Goal: Obtain resource: Download file/media

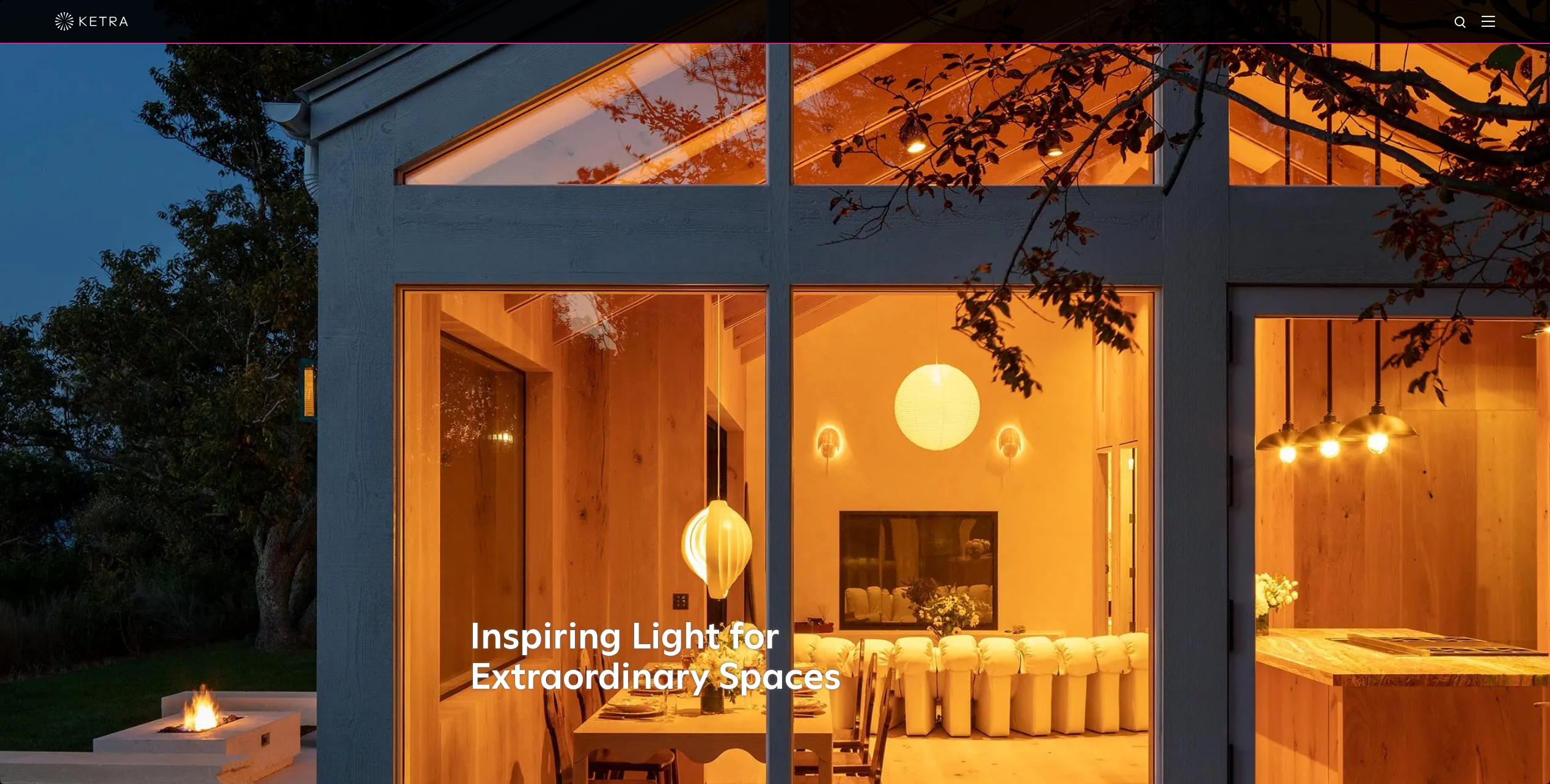
click at [1493, 25] on img at bounding box center [1489, 21] width 14 height 12
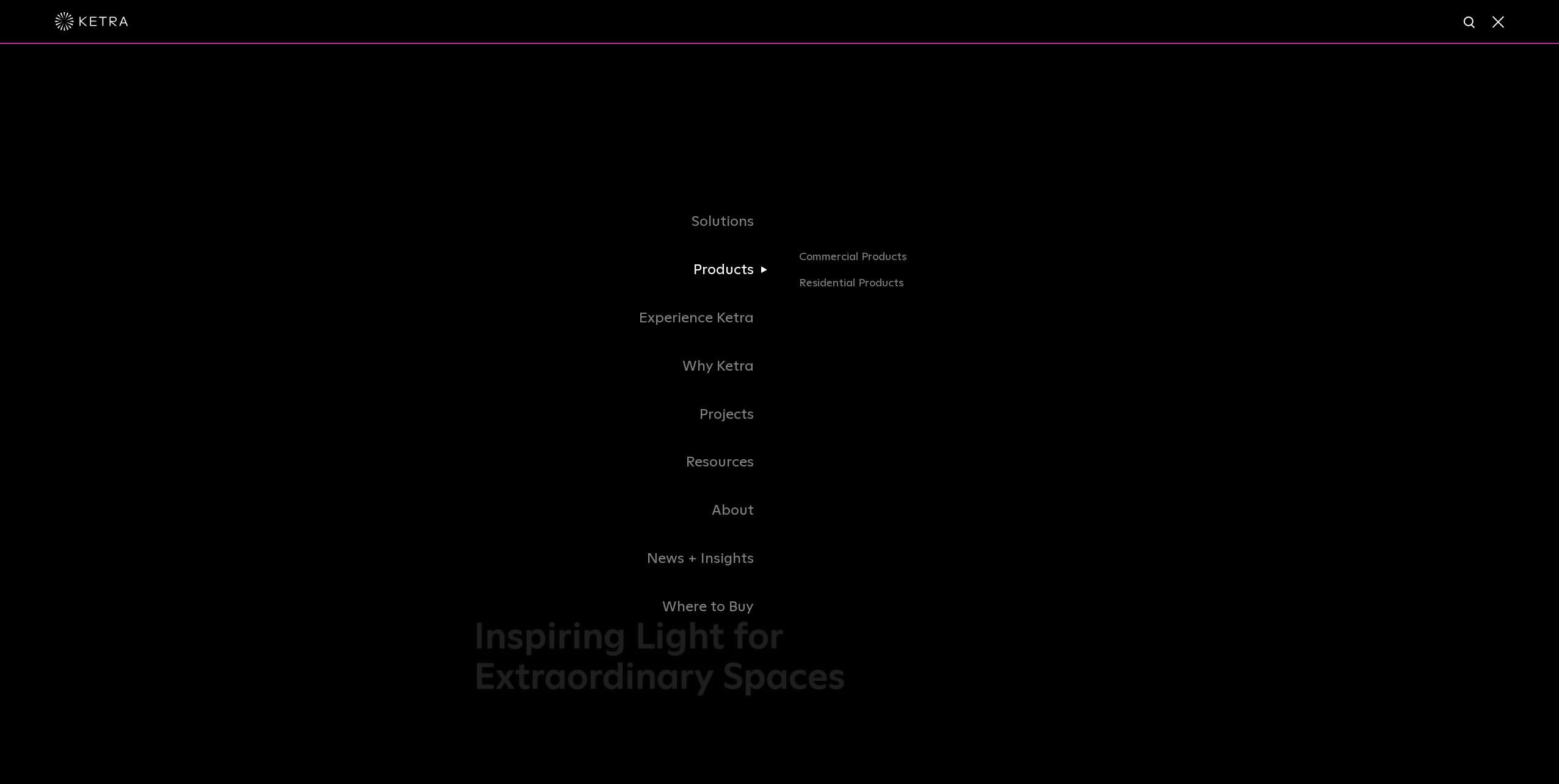
click at [749, 268] on link "Products" at bounding box center [627, 270] width 305 height 49
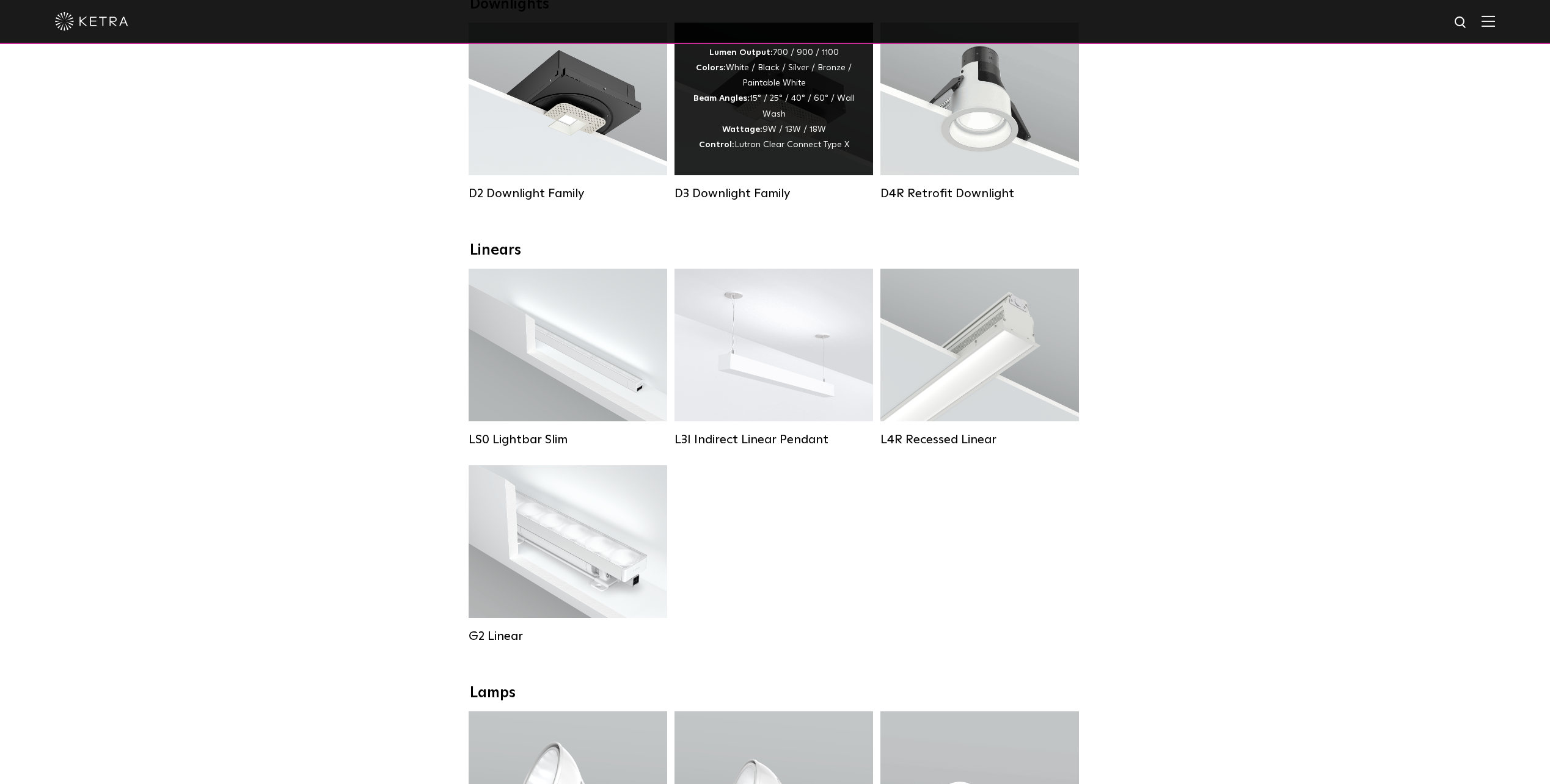
scroll to position [427, 0]
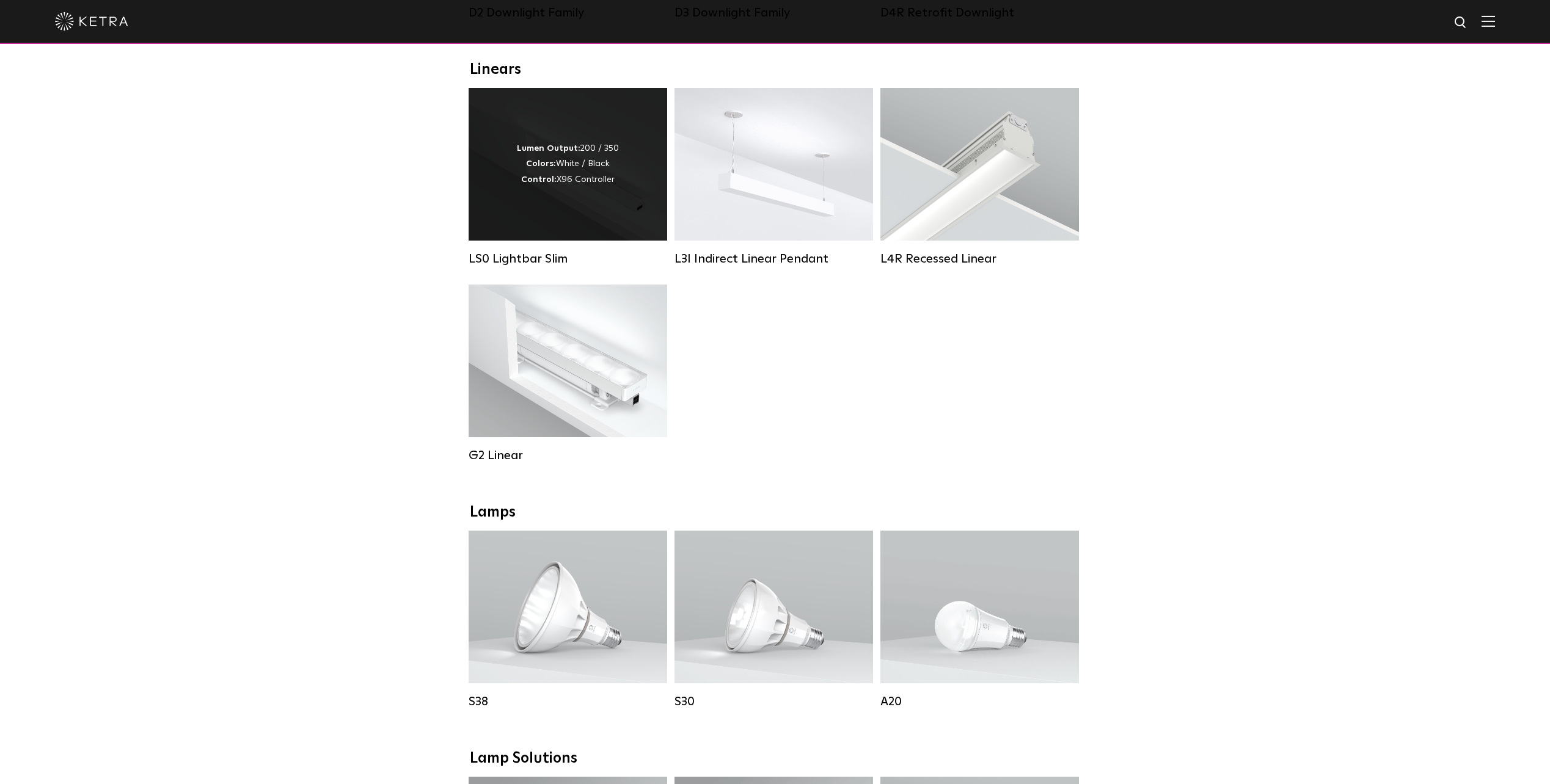
click at [588, 214] on div "Lumen Output: 200 / 350 Colors: White / Black Control: X96 Controller" at bounding box center [567, 165] width 198 height 153
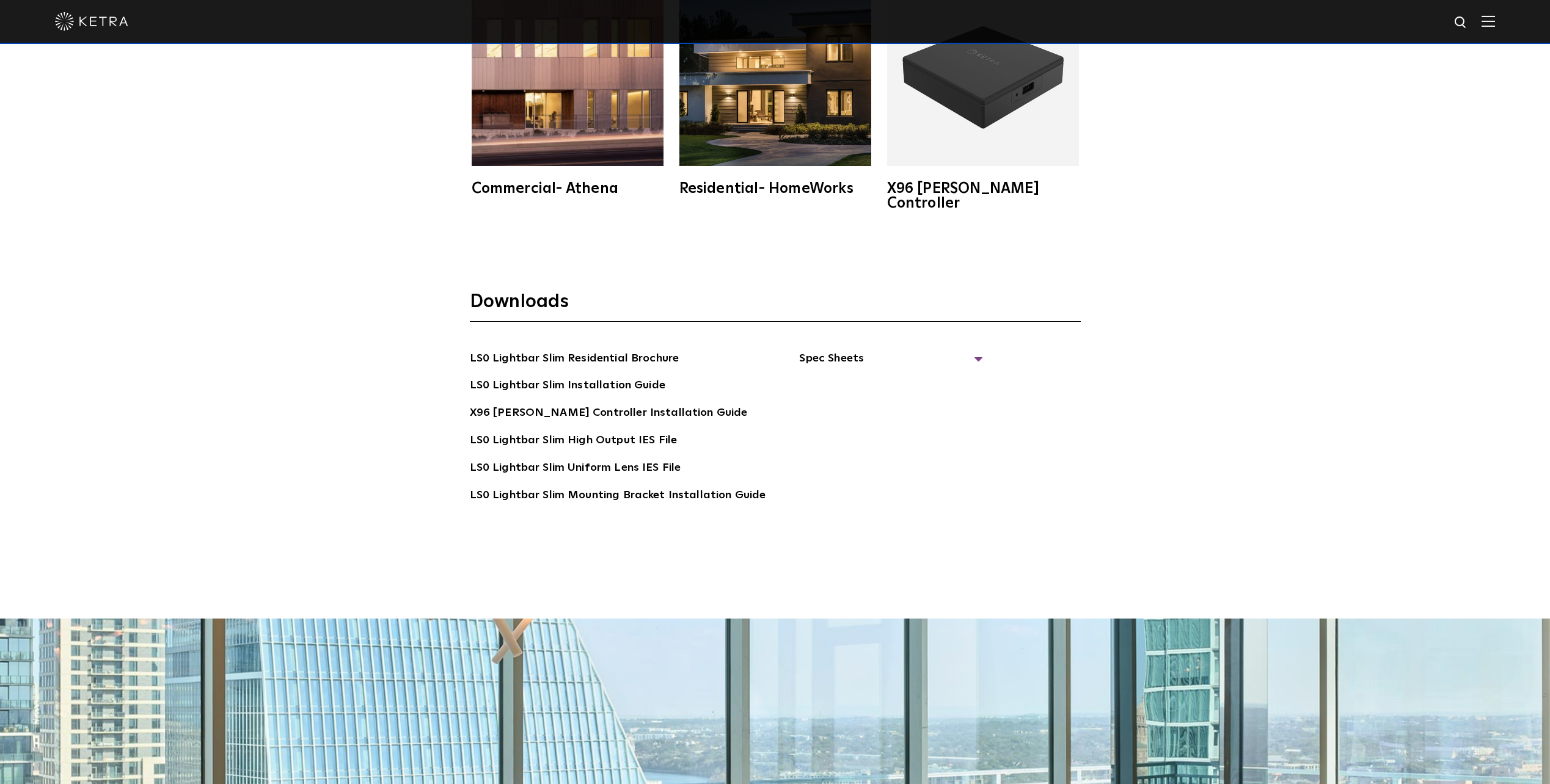
scroll to position [2930, 0]
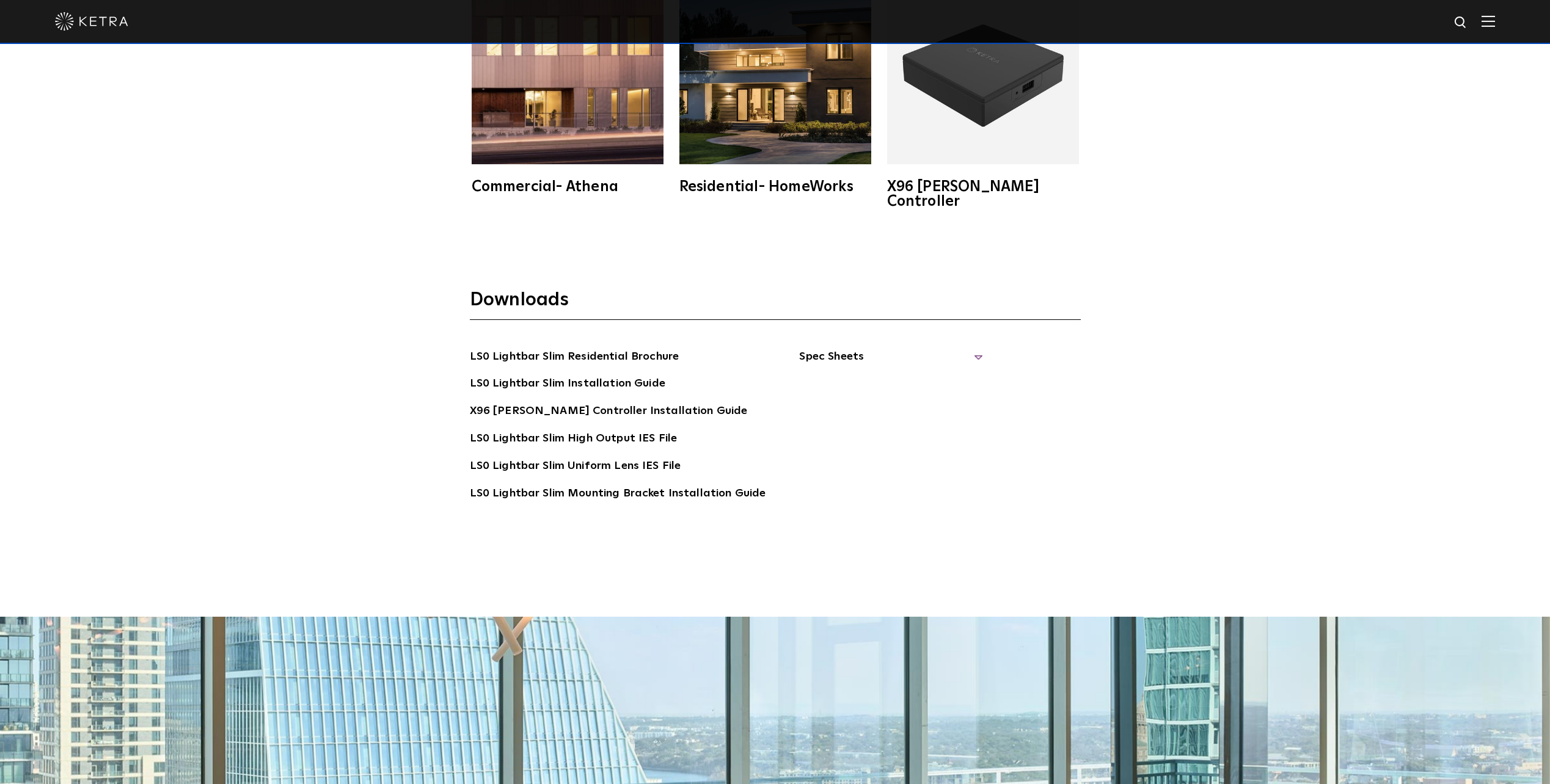
click at [966, 348] on span "Spec Sheets" at bounding box center [891, 361] width 183 height 27
click at [902, 375] on link "LS0 Lightbar Slim Spec Sheet" at bounding box center [893, 385] width 157 height 20
